Goal: Task Accomplishment & Management: Manage account settings

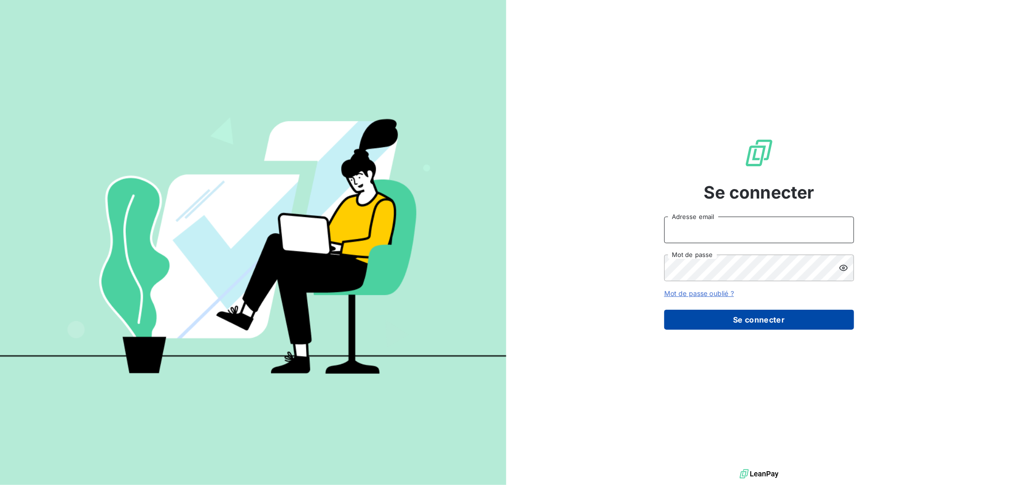
type input "[EMAIL_ADDRESS][DOMAIN_NAME]"
click at [752, 321] on button "Se connecter" at bounding box center [759, 319] width 190 height 20
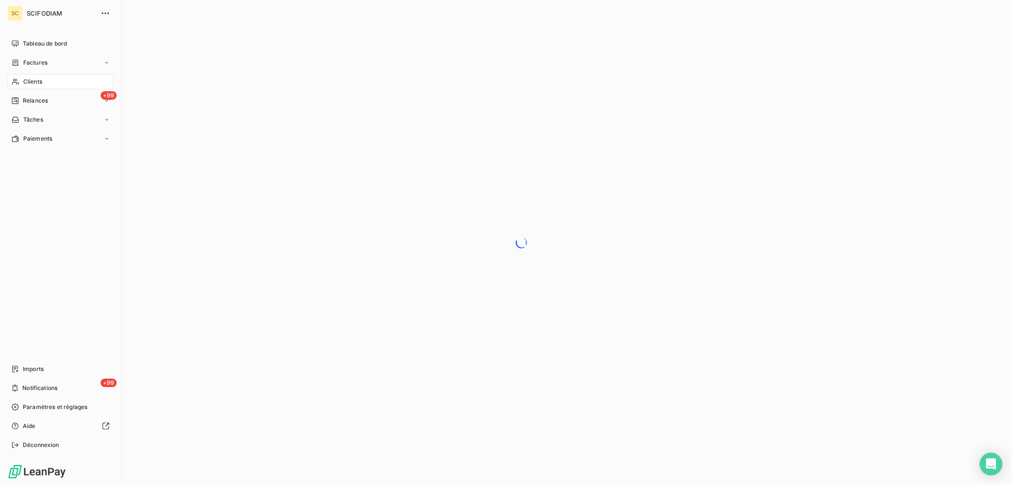
click at [33, 78] on span "Clients" at bounding box center [32, 81] width 19 height 9
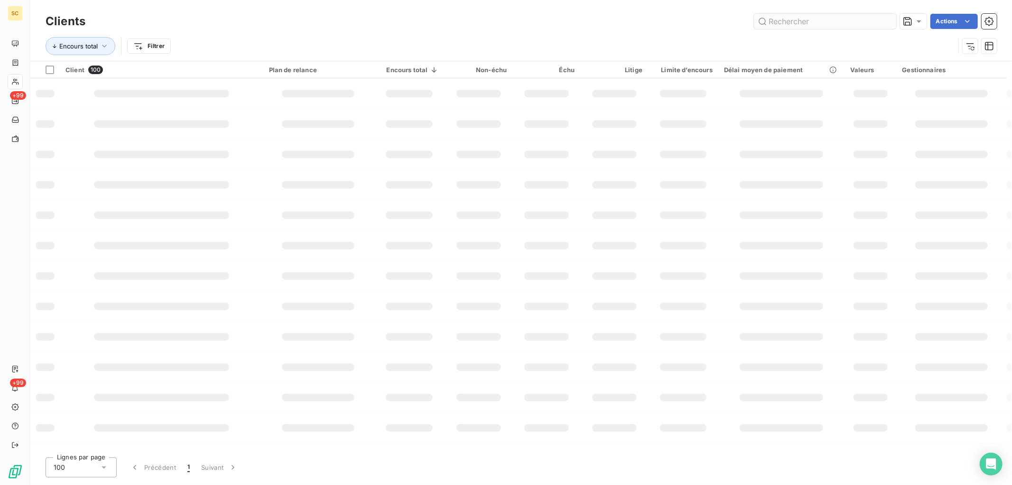
click at [820, 20] on input "text" at bounding box center [825, 21] width 142 height 15
type input "legend"
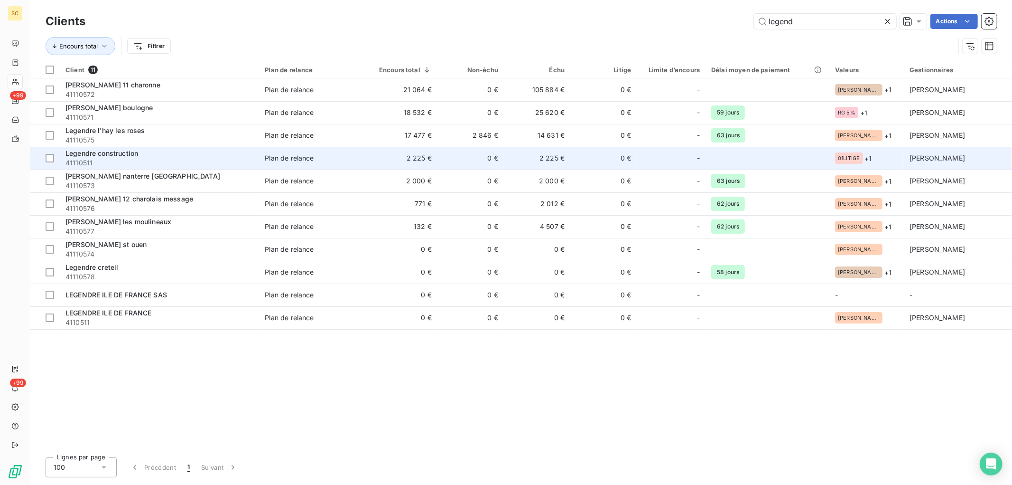
click at [273, 150] on td "Plan de relance" at bounding box center [313, 158] width 108 height 23
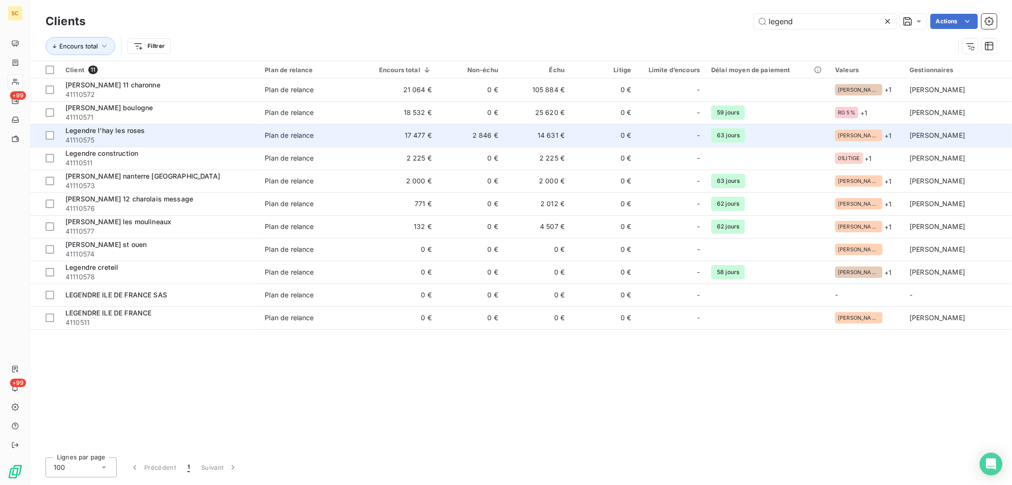
click at [421, 133] on td "17 477 €" at bounding box center [402, 135] width 70 height 23
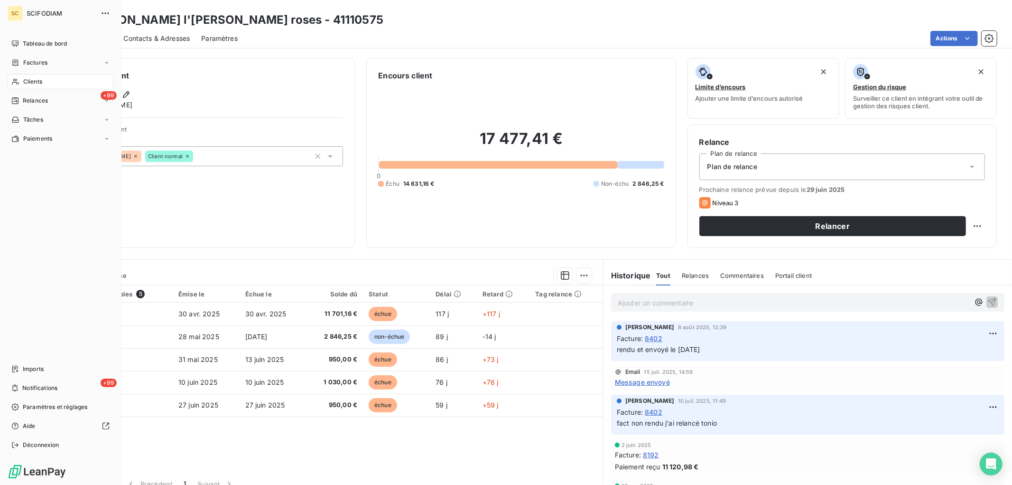
click at [38, 84] on span "Clients" at bounding box center [32, 81] width 19 height 9
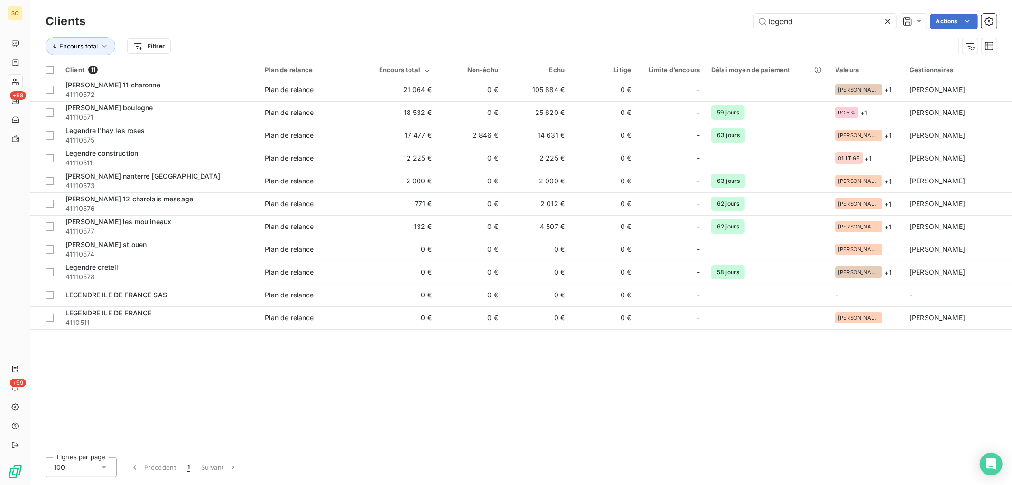
drag, startPoint x: 831, startPoint y: 18, endPoint x: 545, endPoint y: 11, distance: 286.7
click at [548, 11] on div "Clients legend Actions" at bounding box center [522, 21] width 952 height 20
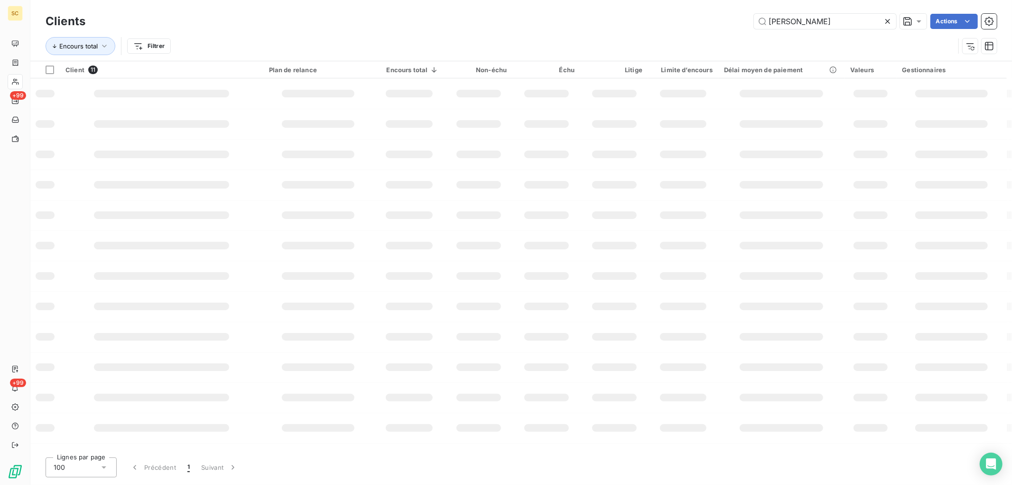
type input "donat"
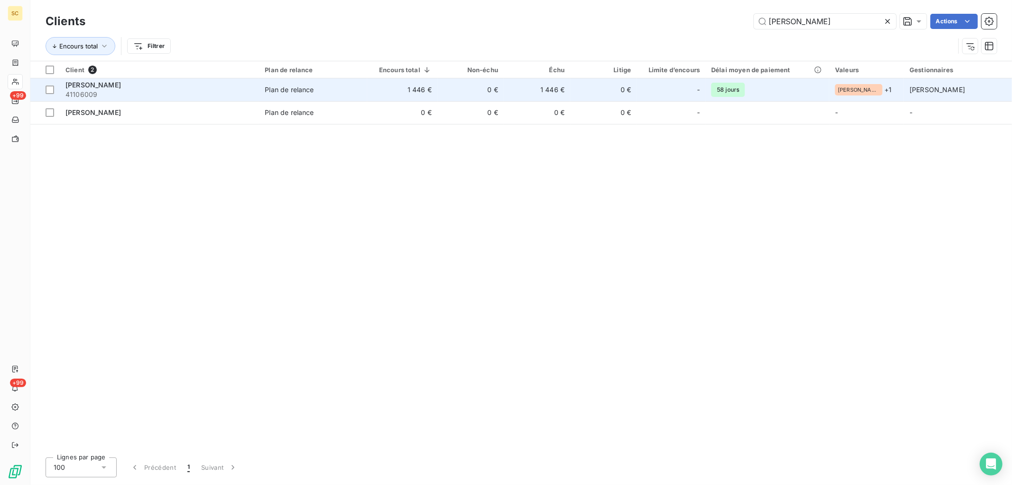
click at [446, 92] on td "0 €" at bounding box center [471, 89] width 66 height 23
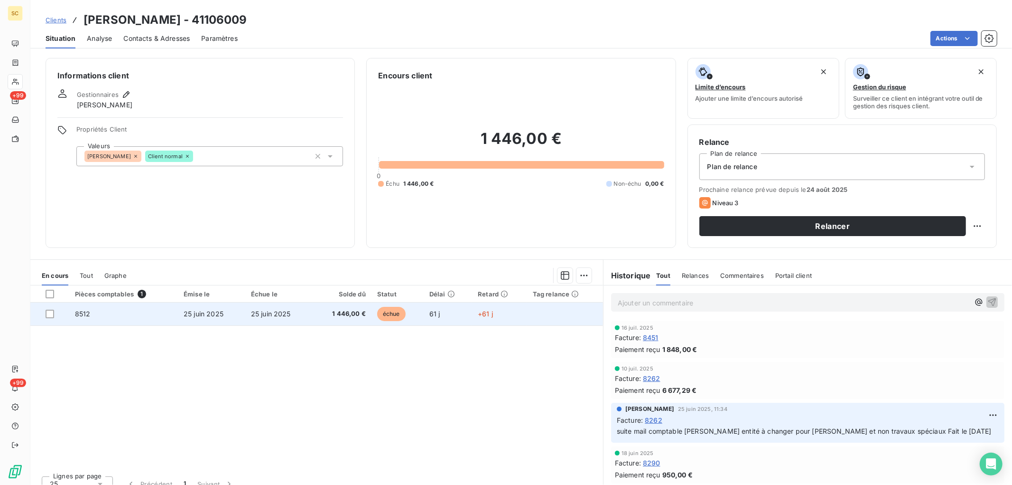
click at [187, 309] on span "25 juin 2025" at bounding box center [204, 313] width 40 height 8
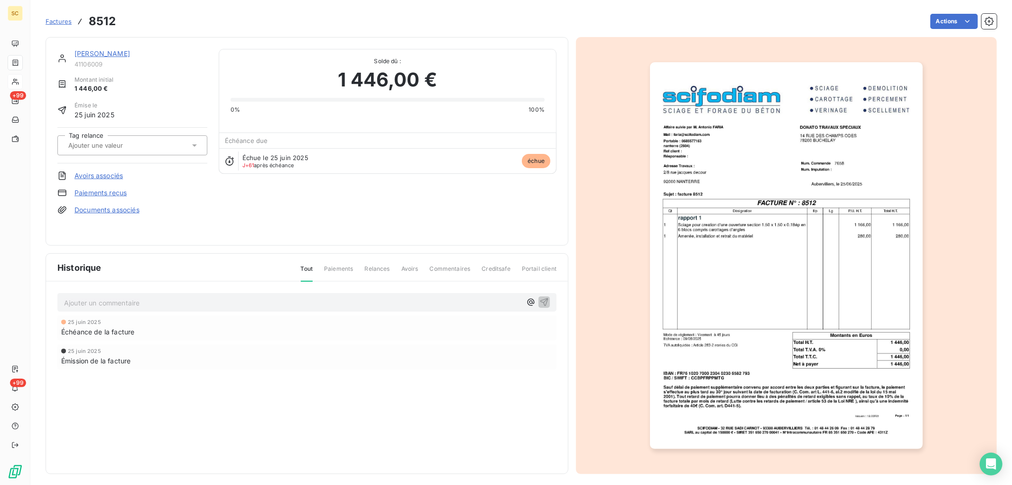
click at [116, 190] on link "Paiements reçus" at bounding box center [101, 192] width 52 height 9
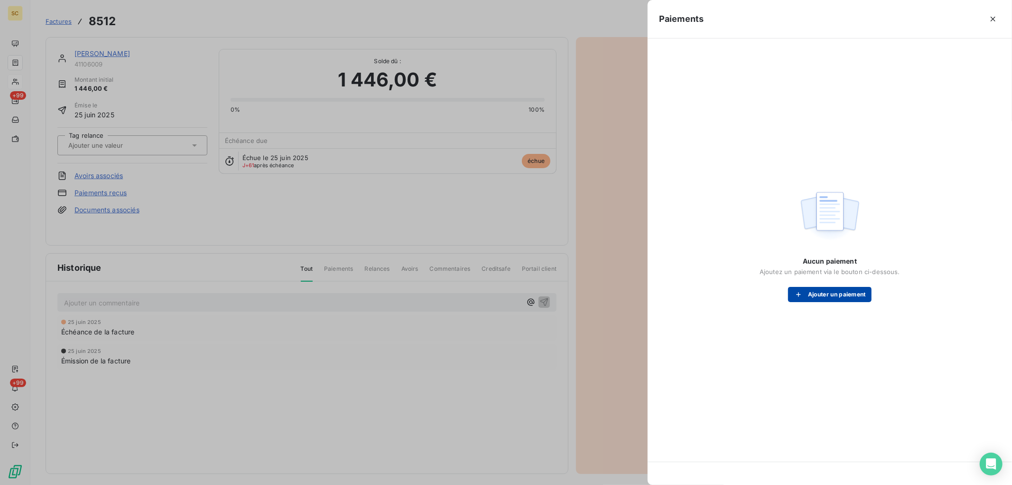
click at [805, 297] on div "button" at bounding box center [801, 293] width 14 height 9
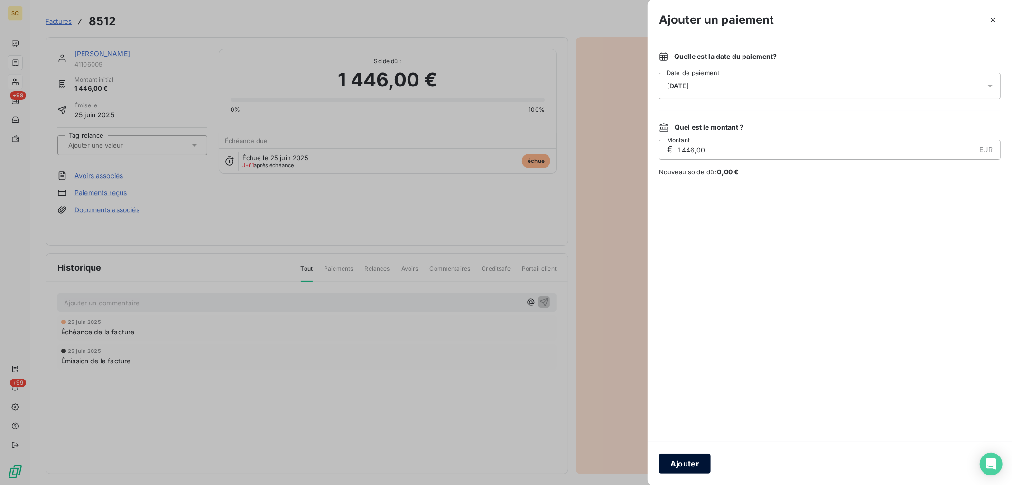
click at [695, 459] on button "Ajouter" at bounding box center [685, 463] width 52 height 20
